Goal: Find specific page/section: Find specific page/section

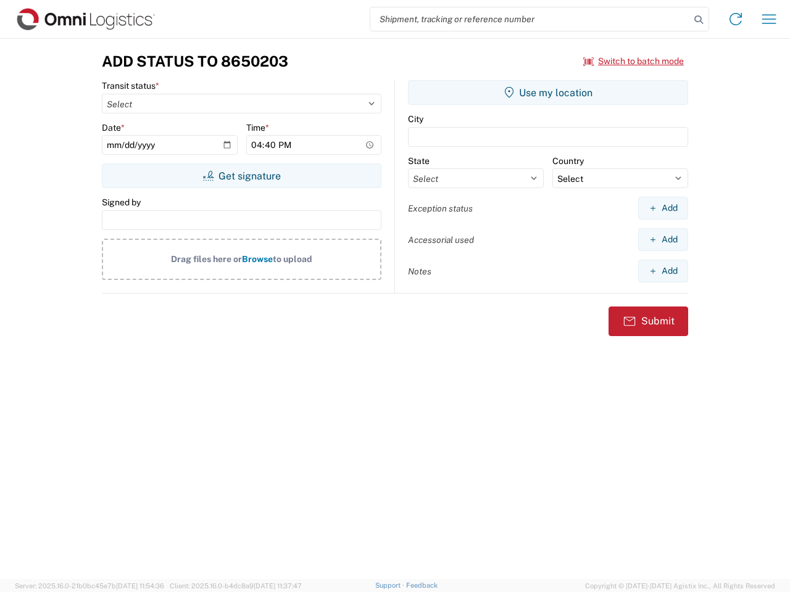
click at [530, 19] on input "search" at bounding box center [530, 18] width 320 height 23
click at [698, 20] on icon at bounding box center [698, 19] width 17 height 17
click at [735, 19] on icon at bounding box center [735, 19] width 20 height 20
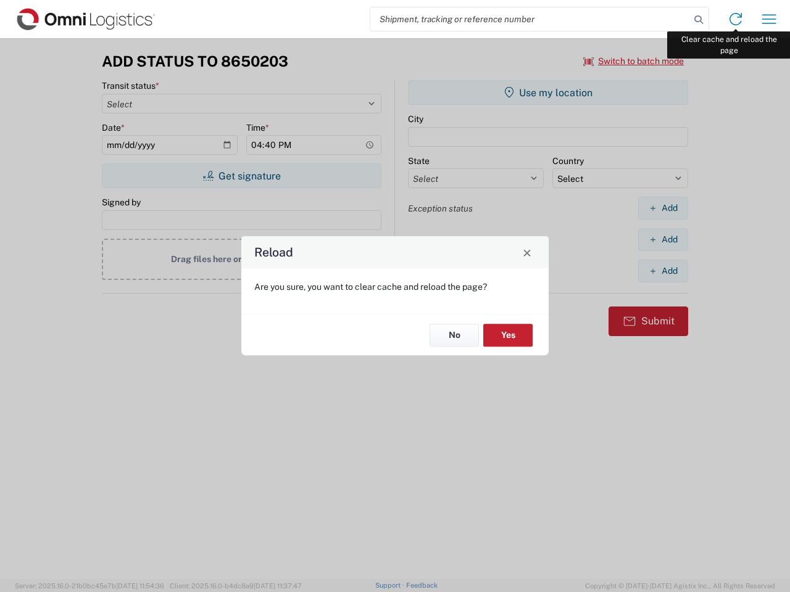
click at [769, 19] on div "Reload Are you sure, you want to clear cache and reload the page? No Yes" at bounding box center [395, 296] width 790 height 592
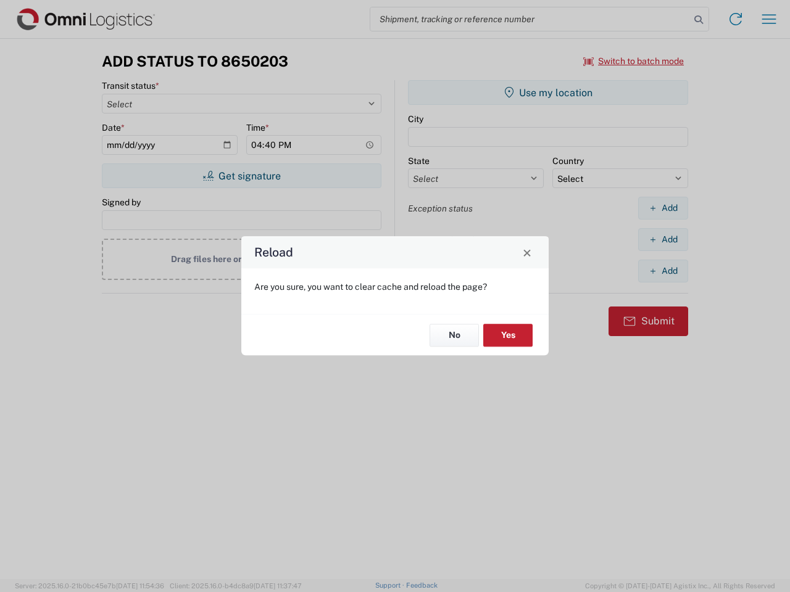
click at [634, 61] on div "Reload Are you sure, you want to clear cache and reload the page? No Yes" at bounding box center [395, 296] width 790 height 592
click at [241, 176] on div "Reload Are you sure, you want to clear cache and reload the page? No Yes" at bounding box center [395, 296] width 790 height 592
click at [548, 93] on div "Reload Are you sure, you want to clear cache and reload the page? No Yes" at bounding box center [395, 296] width 790 height 592
click at [663, 208] on div "Reload Are you sure, you want to clear cache and reload the page? No Yes" at bounding box center [395, 296] width 790 height 592
click at [663, 239] on div "Reload Are you sure, you want to clear cache and reload the page? No Yes" at bounding box center [395, 296] width 790 height 592
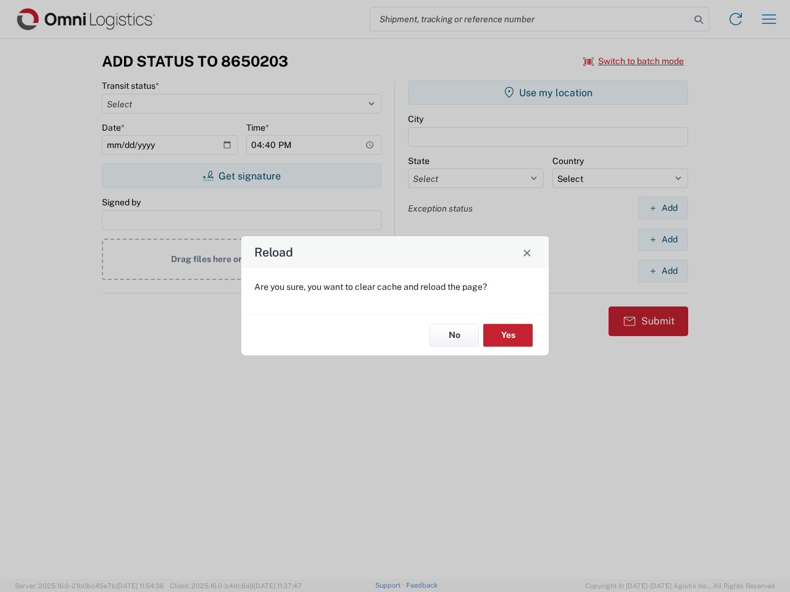
click at [663, 271] on div "Reload Are you sure, you want to clear cache and reload the page? No Yes" at bounding box center [395, 296] width 790 height 592
